Goal: Task Accomplishment & Management: Manage account settings

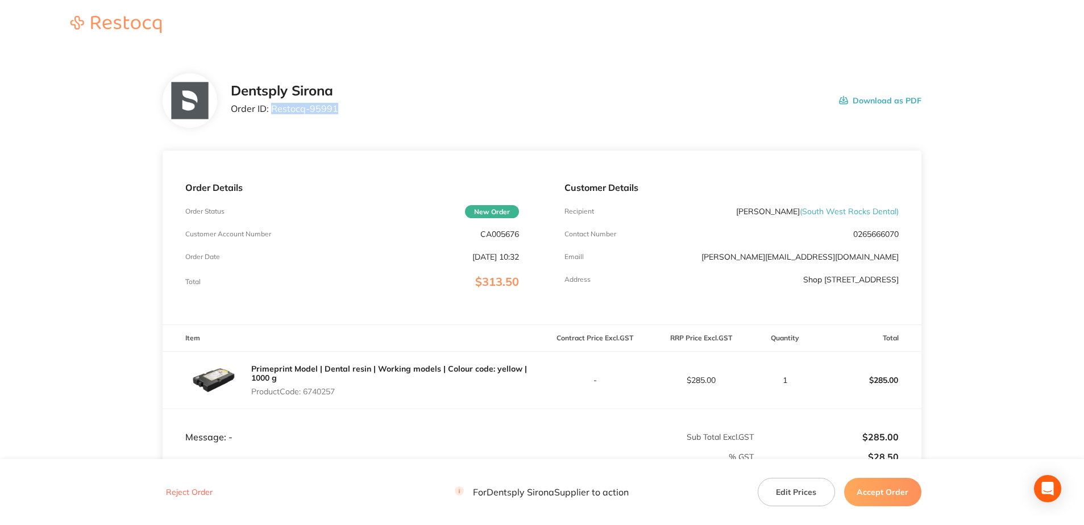
drag, startPoint x: 340, startPoint y: 110, endPoint x: 272, endPoint y: 115, distance: 68.4
click at [272, 115] on div "Dentsply Sirona Order ID: Restocq- 95991 Download as PDF" at bounding box center [576, 100] width 690 height 35
copy p "Restocq- 95991"
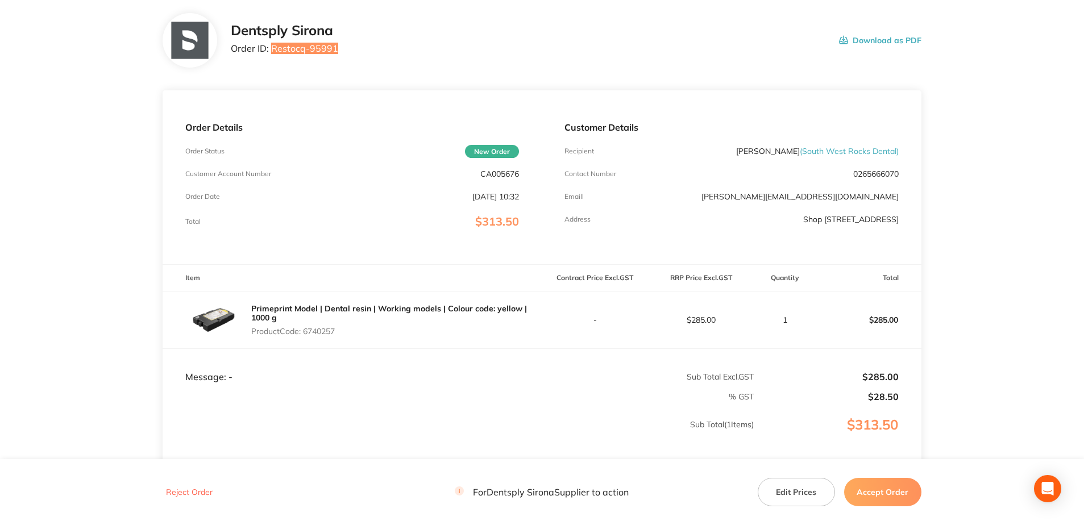
scroll to position [114, 0]
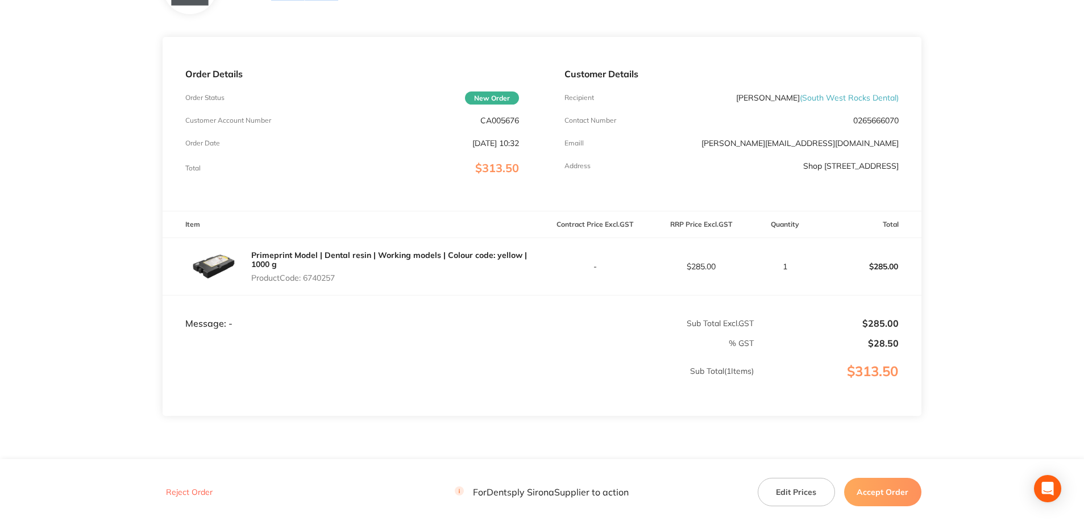
drag, startPoint x: 338, startPoint y: 283, endPoint x: 306, endPoint y: 281, distance: 31.9
click at [306, 281] on div "Primeprint Model | Dental resin | Working models | Colour code: yellow | 1000 g…" at bounding box center [396, 266] width 290 height 41
copy p "6740257"
click at [874, 488] on button "Accept Order" at bounding box center [882, 492] width 77 height 28
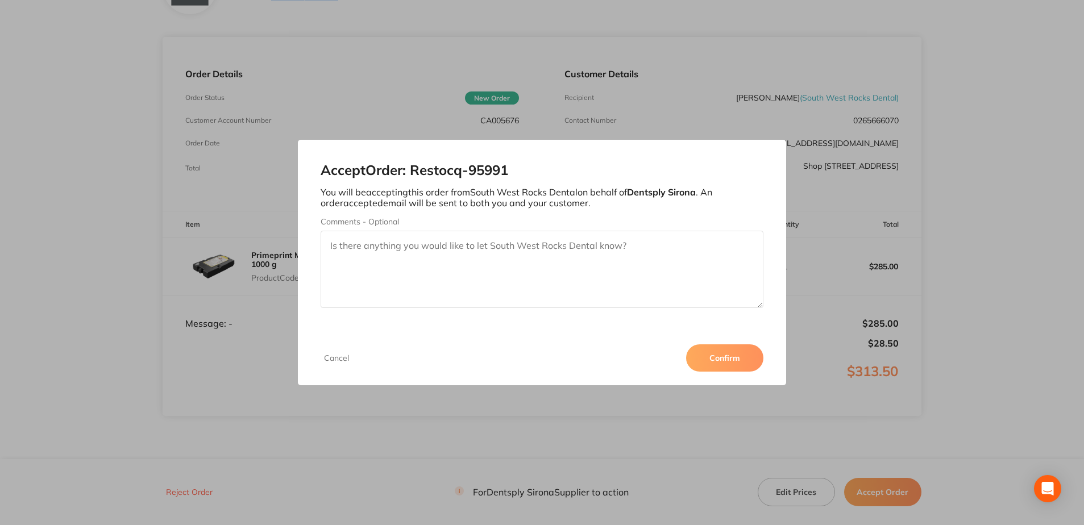
click at [735, 361] on button "Confirm" at bounding box center [724, 357] width 77 height 27
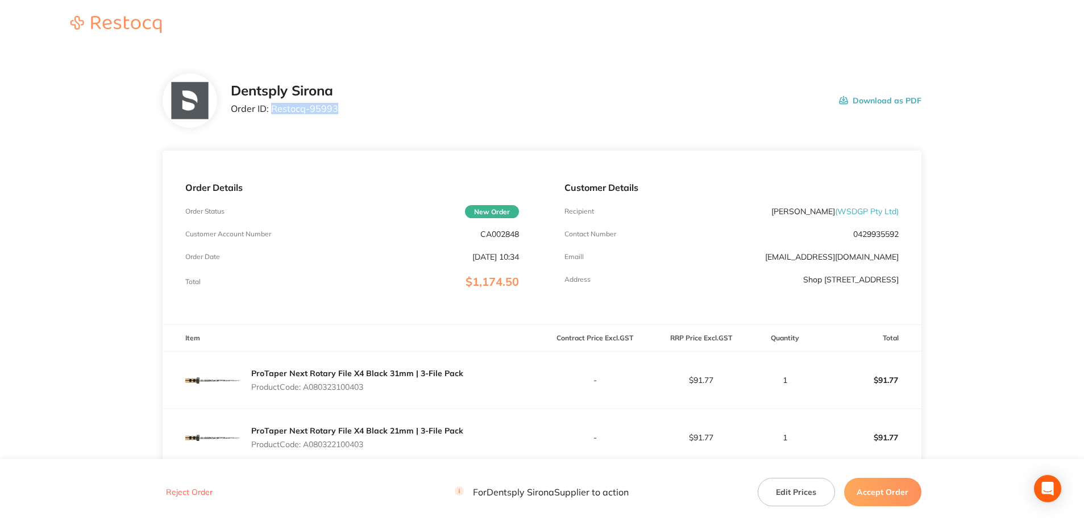
drag, startPoint x: 341, startPoint y: 109, endPoint x: 273, endPoint y: 111, distance: 68.2
click at [273, 111] on div "Dentsply Sirona Order ID: Restocq- 95993 Download as PDF" at bounding box center [576, 100] width 690 height 35
copy p "Restocq- 95993"
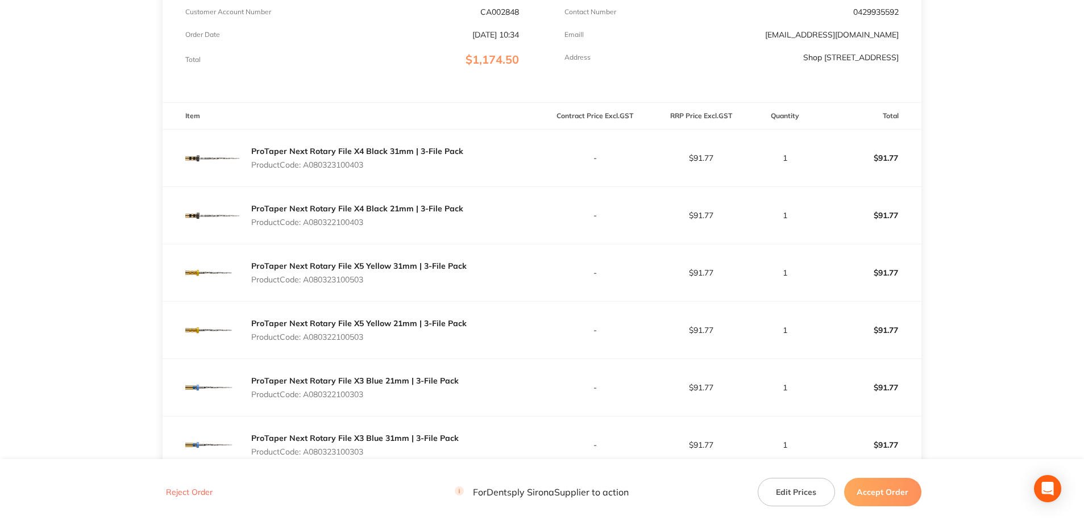
scroll to position [227, 0]
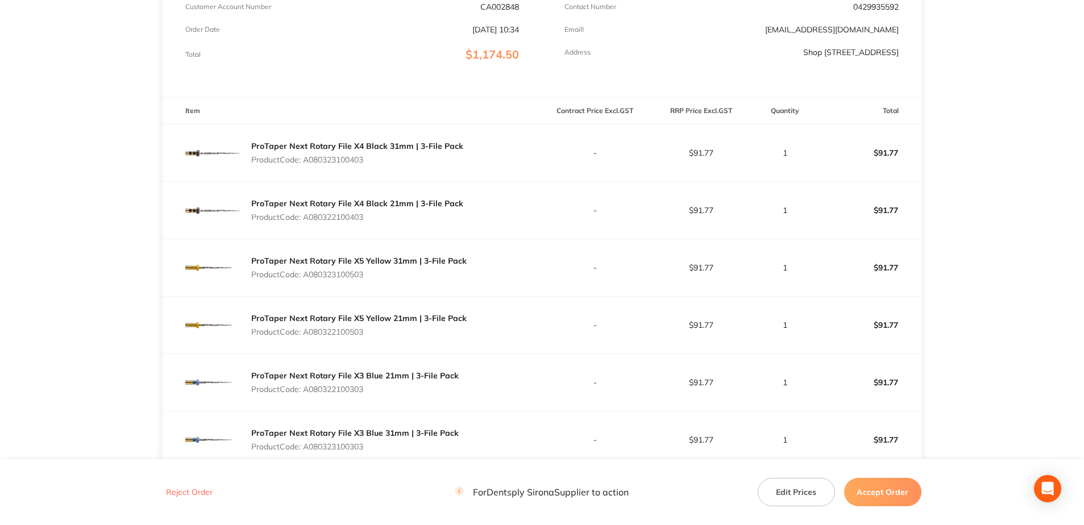
drag, startPoint x: 368, startPoint y: 159, endPoint x: 307, endPoint y: 159, distance: 60.8
click at [307, 159] on p "Product Code: A080323100403" at bounding box center [357, 159] width 212 height 9
copy p "A080323100403"
drag, startPoint x: 377, startPoint y: 216, endPoint x: 307, endPoint y: 216, distance: 69.9
click at [307, 216] on p "Product Code: A080322100403" at bounding box center [357, 217] width 212 height 9
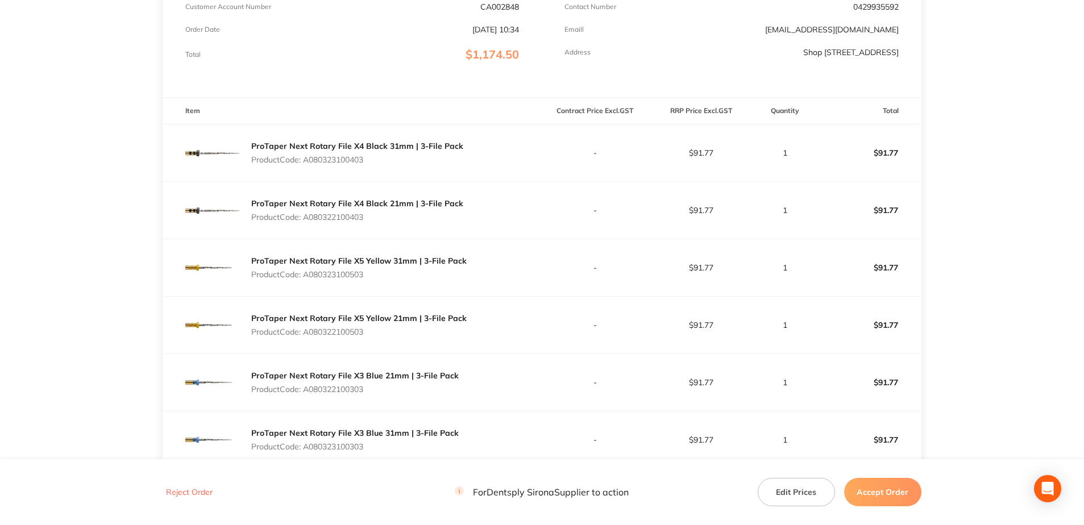
copy p "A080322100403"
drag, startPoint x: 370, startPoint y: 277, endPoint x: 306, endPoint y: 277, distance: 64.8
click at [306, 277] on p "Product Code: A080323100503" at bounding box center [358, 274] width 215 height 9
copy p "A080323100503"
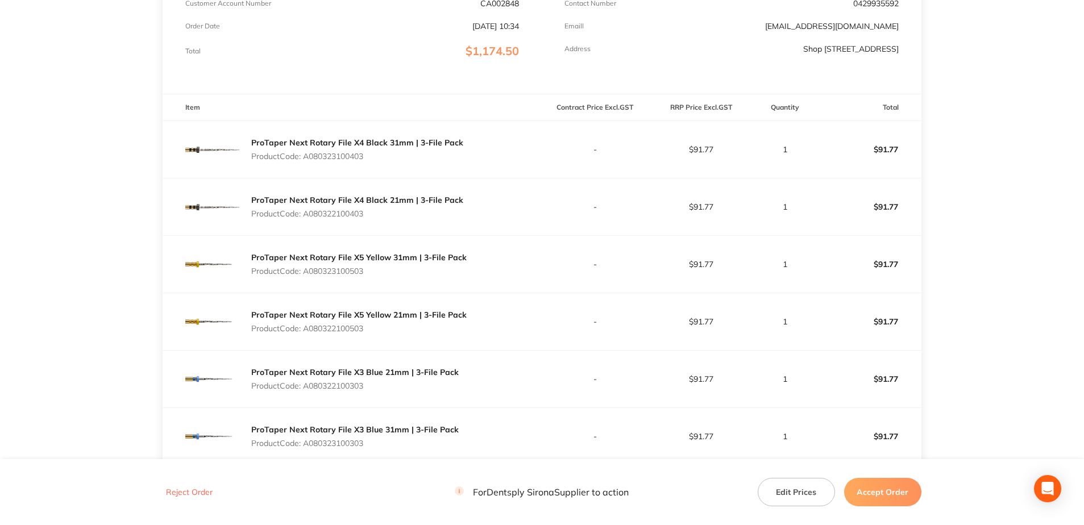
scroll to position [398, 0]
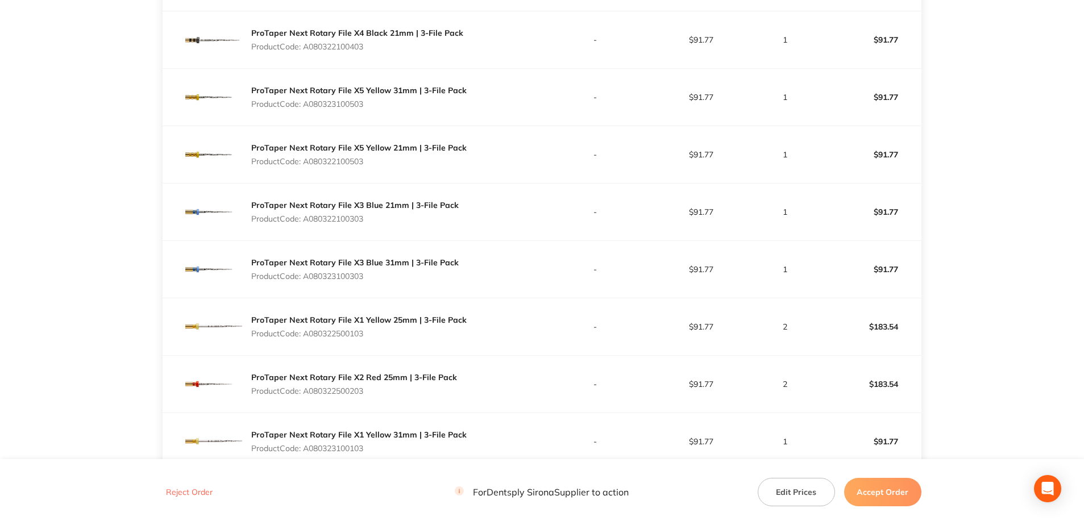
drag, startPoint x: 371, startPoint y: 161, endPoint x: 304, endPoint y: 161, distance: 67.0
click at [304, 161] on p "Product Code: A080322100503" at bounding box center [358, 161] width 215 height 9
copy p "A080322100503"
drag, startPoint x: 374, startPoint y: 216, endPoint x: 303, endPoint y: 220, distance: 71.7
click at [303, 220] on p "Product Code: A080322100303" at bounding box center [354, 218] width 207 height 9
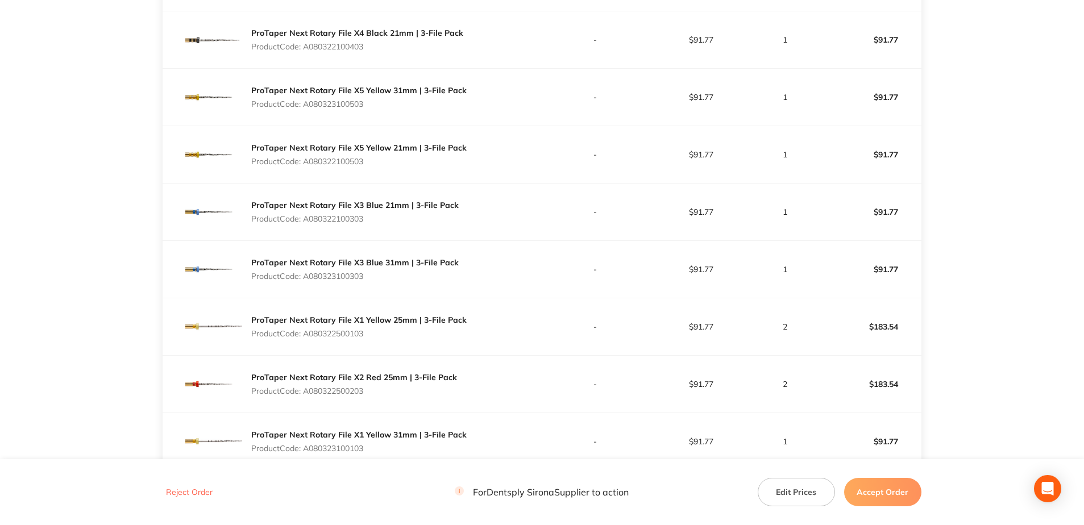
drag, startPoint x: 303, startPoint y: 220, endPoint x: 420, endPoint y: 217, distance: 117.7
click at [420, 217] on p "Product Code: A080322100303" at bounding box center [354, 218] width 207 height 9
drag, startPoint x: 356, startPoint y: 219, endPoint x: 306, endPoint y: 221, distance: 50.6
click at [306, 221] on p "Product Code: A080322100303" at bounding box center [354, 218] width 207 height 9
copy p "A080322100303"
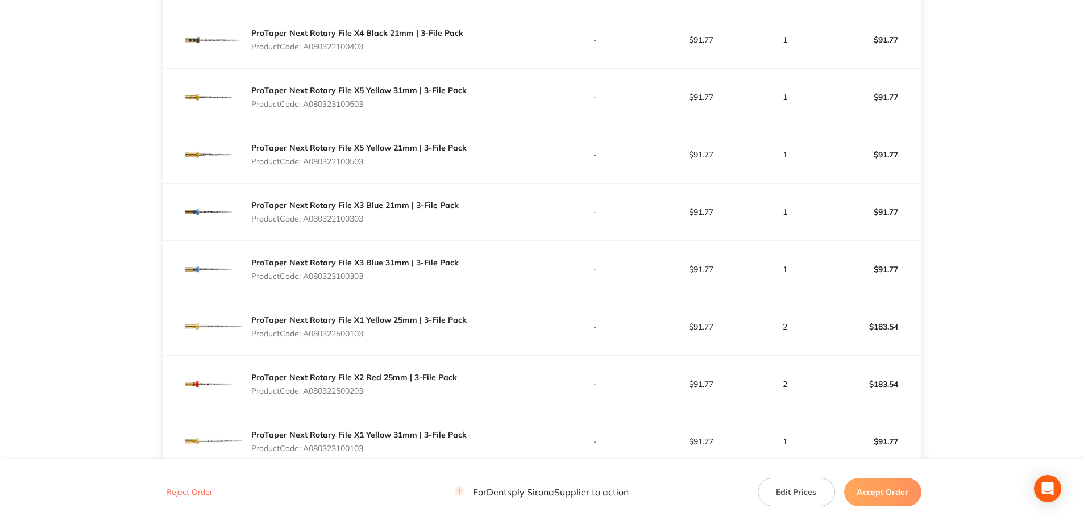
drag, startPoint x: 370, startPoint y: 280, endPoint x: 306, endPoint y: 278, distance: 64.2
click at [306, 278] on p "Product Code: A080323100303" at bounding box center [354, 276] width 207 height 9
copy p "A080323100303"
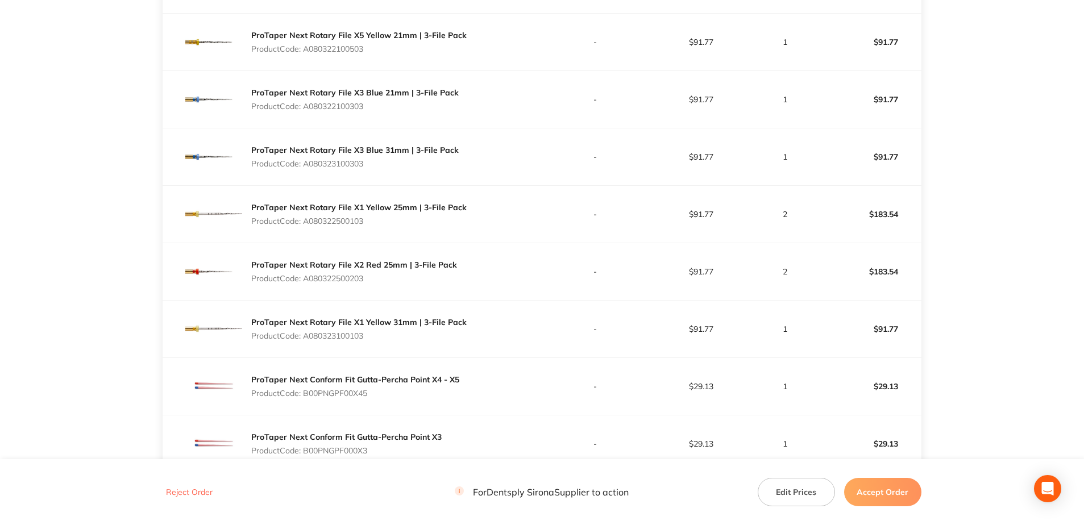
scroll to position [511, 0]
drag, startPoint x: 355, startPoint y: 223, endPoint x: 306, endPoint y: 221, distance: 49.5
click at [306, 221] on div "ProTaper Next Rotary File X1 Yellow 25mm | 3-File Pack Product Code: A080322500…" at bounding box center [358, 213] width 215 height 32
copy p "A080322500103"
drag, startPoint x: 368, startPoint y: 277, endPoint x: 306, endPoint y: 279, distance: 62.5
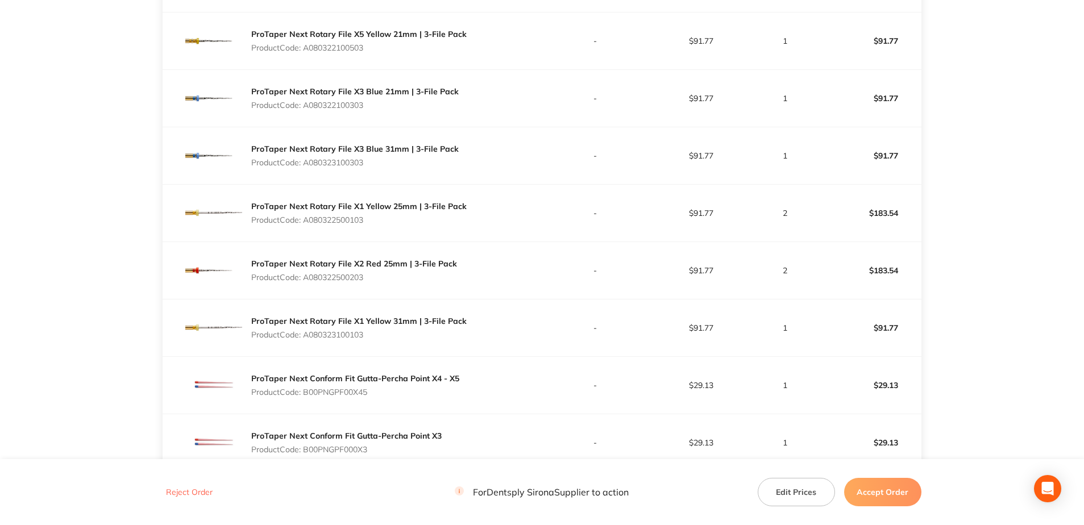
click at [306, 279] on p "Product Code: A080322500203" at bounding box center [354, 277] width 206 height 9
copy p "A080322500203"
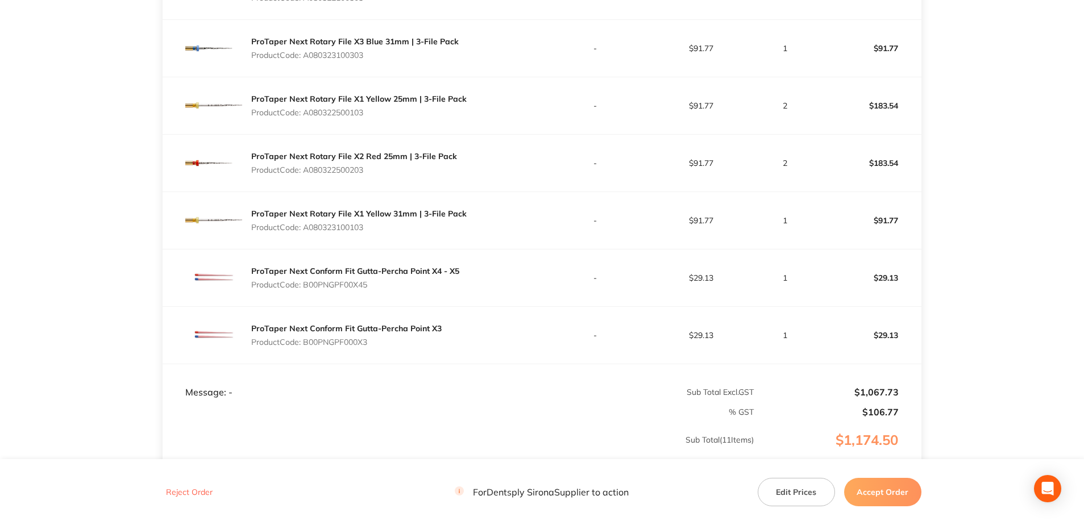
scroll to position [625, 0]
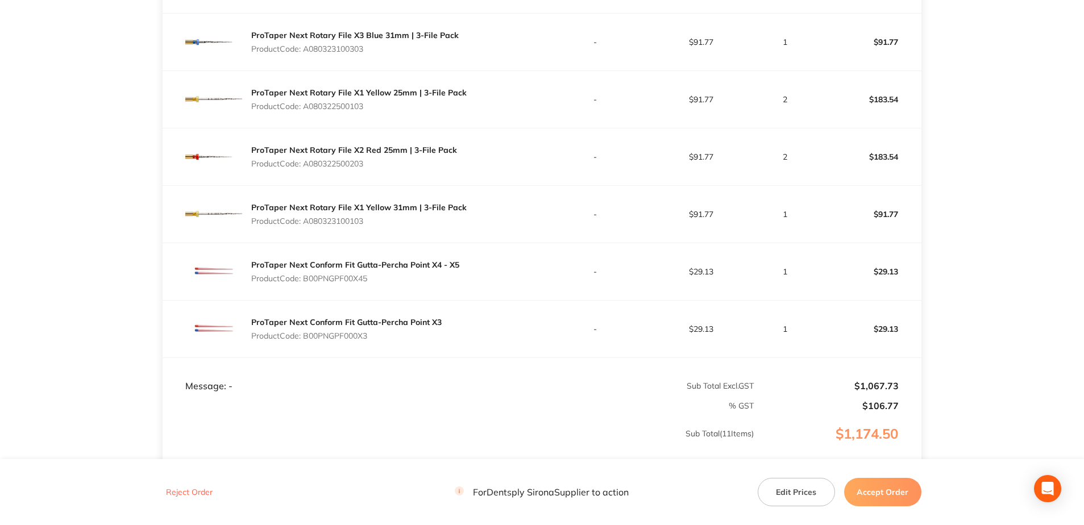
drag, startPoint x: 371, startPoint y: 224, endPoint x: 305, endPoint y: 222, distance: 66.0
click at [305, 222] on p "Product Code: A080323100103" at bounding box center [358, 220] width 215 height 9
copy p "A080323100103"
drag, startPoint x: 374, startPoint y: 281, endPoint x: 307, endPoint y: 284, distance: 67.1
click at [307, 284] on div "ProTaper Next Conform Fit Gutta-Percha Point X4 - X5 Product Code: B00PNGPF00X45" at bounding box center [355, 272] width 208 height 32
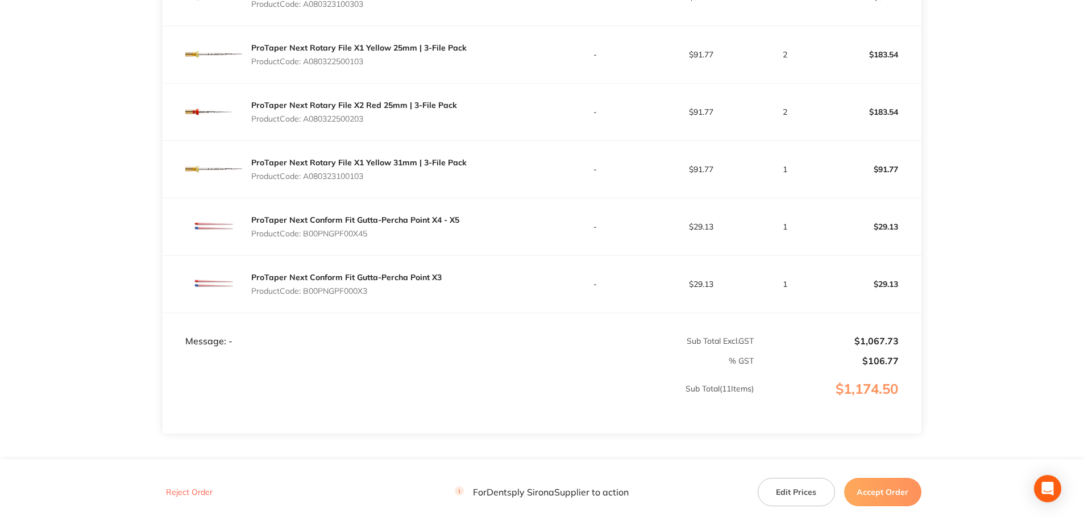
scroll to position [735, 0]
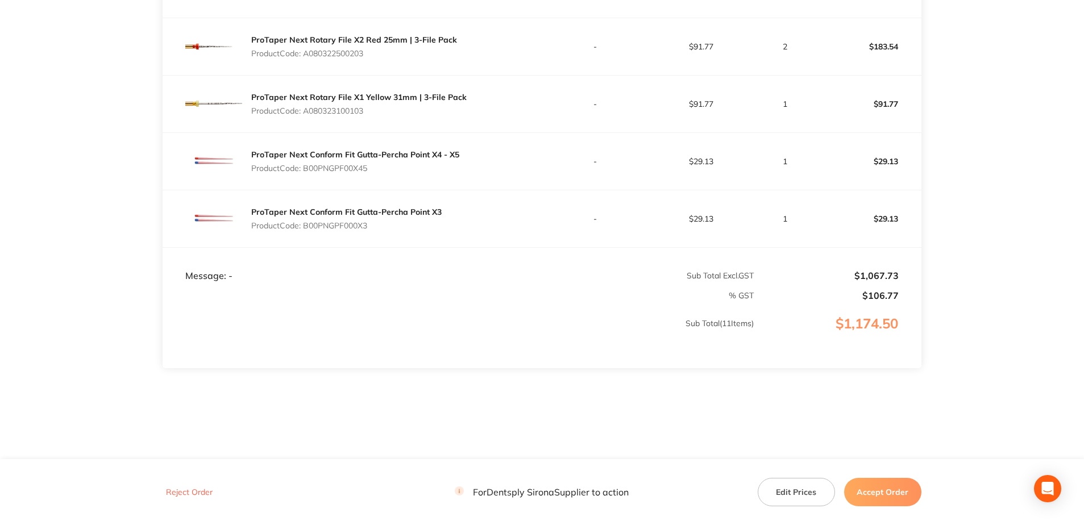
drag, startPoint x: 351, startPoint y: 226, endPoint x: 306, endPoint y: 226, distance: 45.5
click at [306, 226] on p "Product Code: B00PNGPF000X3" at bounding box center [346, 225] width 190 height 9
click at [898, 498] on button "Accept Order" at bounding box center [882, 492] width 77 height 28
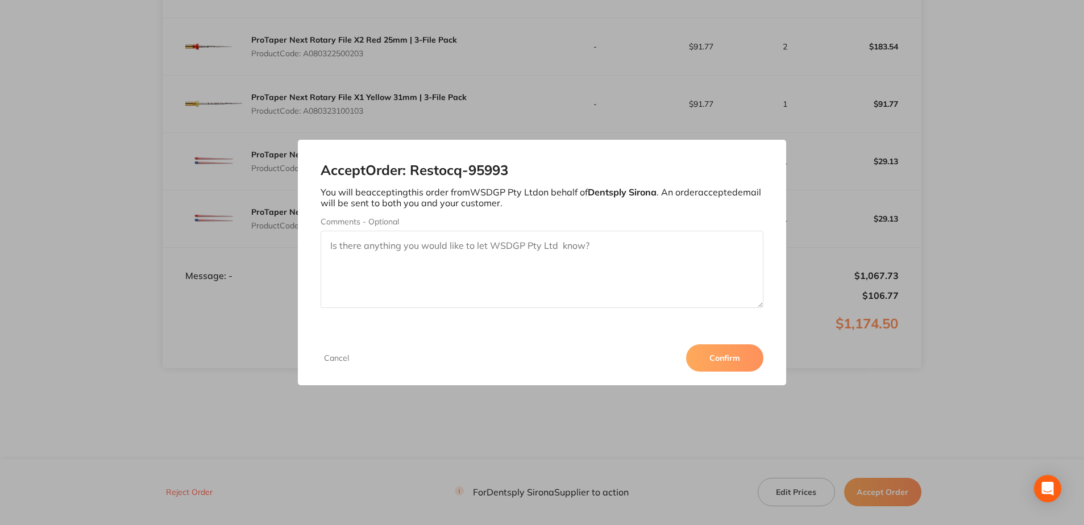
click at [714, 352] on button "Confirm" at bounding box center [724, 357] width 77 height 27
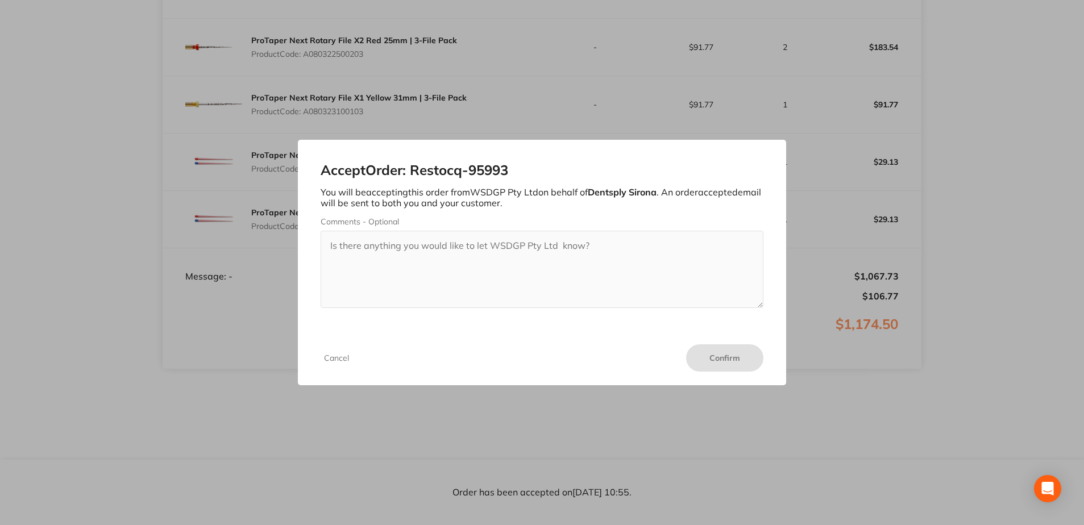
scroll to position [735, 0]
